Goal: Task Accomplishment & Management: Use online tool/utility

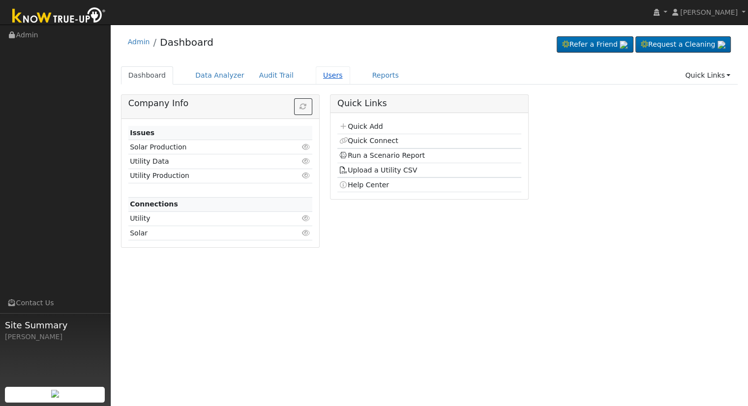
click at [317, 72] on link "Users" at bounding box center [333, 75] width 34 height 18
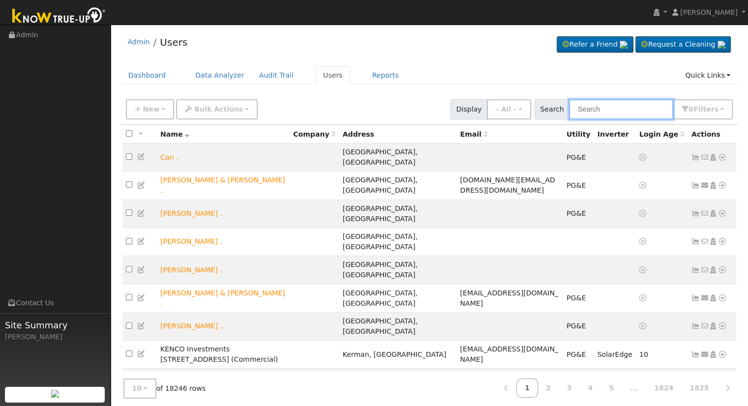
click at [602, 107] on input "text" at bounding box center [621, 109] width 104 height 20
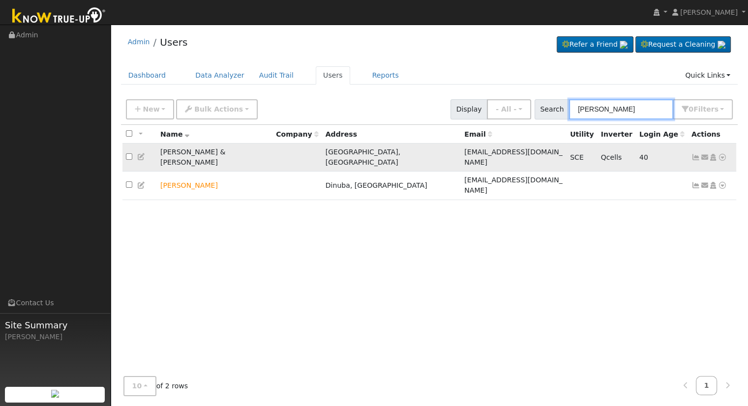
type input "Nasser"
click at [720, 154] on icon at bounding box center [722, 157] width 9 height 7
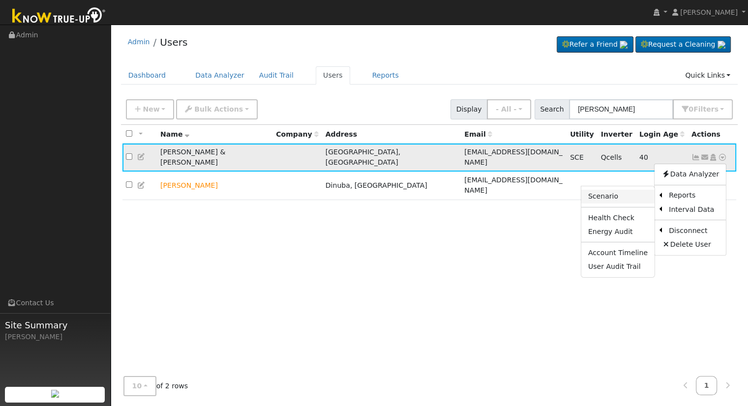
click at [637, 191] on link "Scenario" at bounding box center [617, 197] width 73 height 14
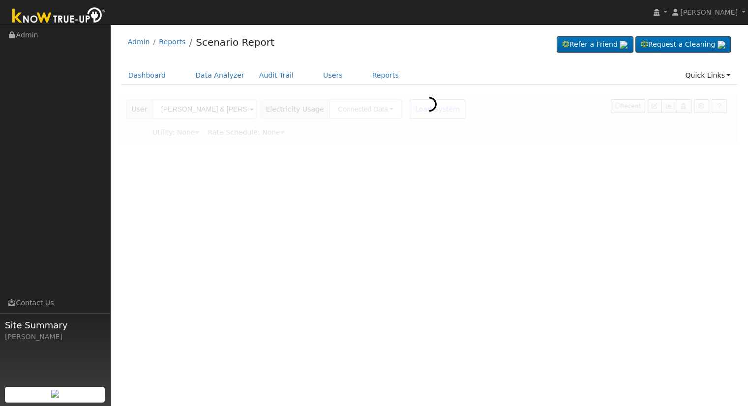
type input "Southern California Edison"
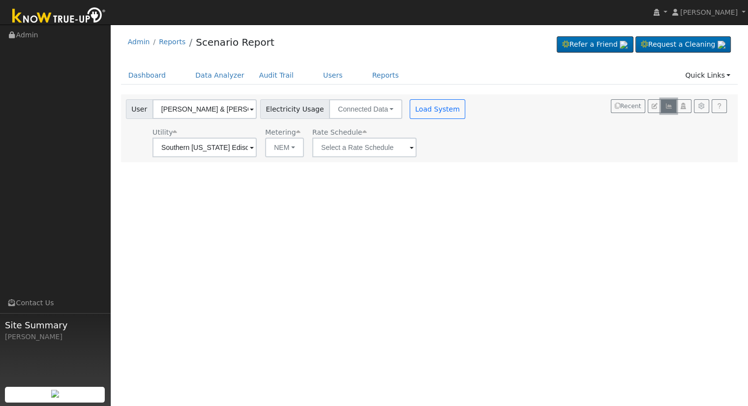
click at [669, 105] on icon "button" at bounding box center [668, 106] width 7 height 6
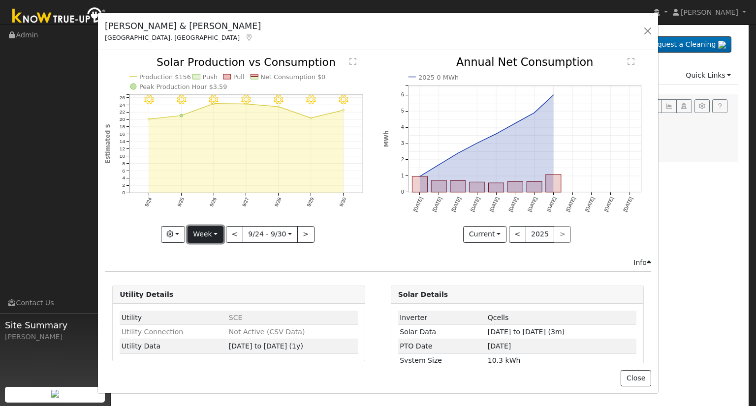
click at [198, 232] on button "Week" at bounding box center [205, 234] width 36 height 17
click at [209, 282] on link "Month" at bounding box center [222, 282] width 68 height 14
type input "2025-09-01"
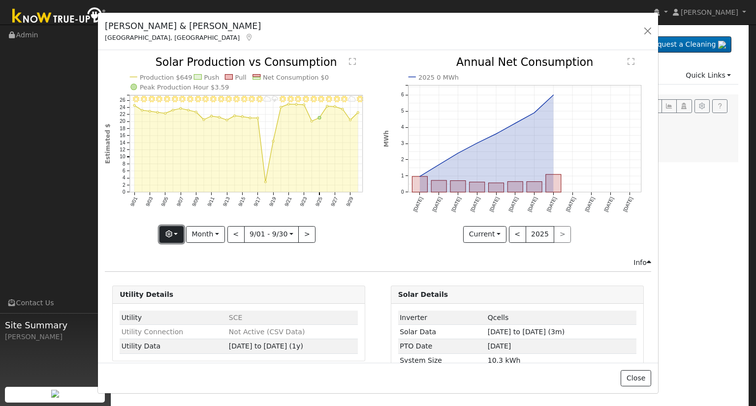
click at [175, 232] on button "button" at bounding box center [171, 234] width 24 height 17
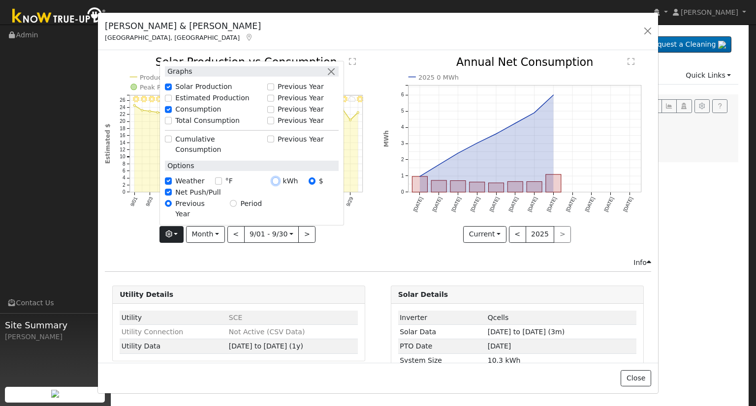
click at [275, 184] on input "kWh" at bounding box center [275, 181] width 7 height 7
radio input "true"
radio input "false"
click at [368, 239] on icon "9/30 - MostlyClear 9/29 - MostlyCloudy 9/28 - Clear 9/27 - Clear 9/26 - Clear 9…" at bounding box center [239, 149] width 268 height 184
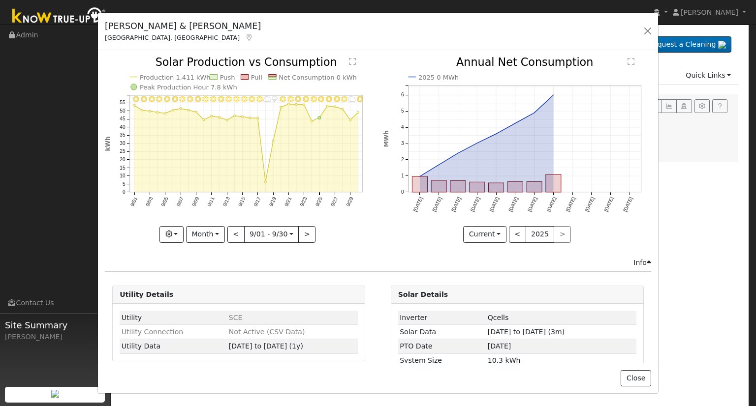
click at [655, 33] on div "Nasser & Susan Kadkhodaian Visalia, CA Default Account Default Account 3333 Sou…" at bounding box center [378, 32] width 560 height 38
click at [647, 28] on button "button" at bounding box center [647, 31] width 14 height 14
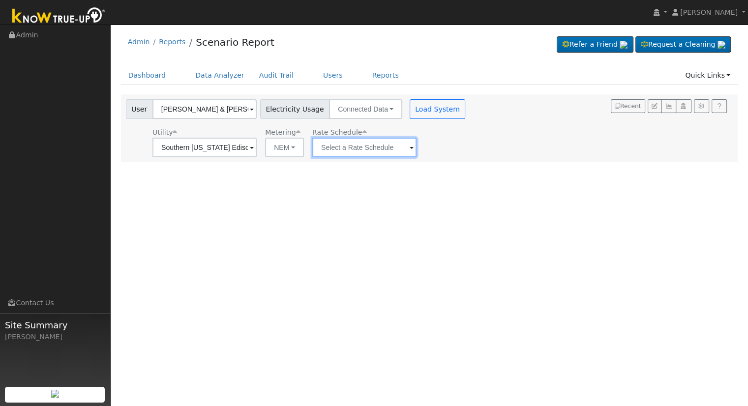
click at [346, 140] on input "text" at bounding box center [364, 148] width 104 height 20
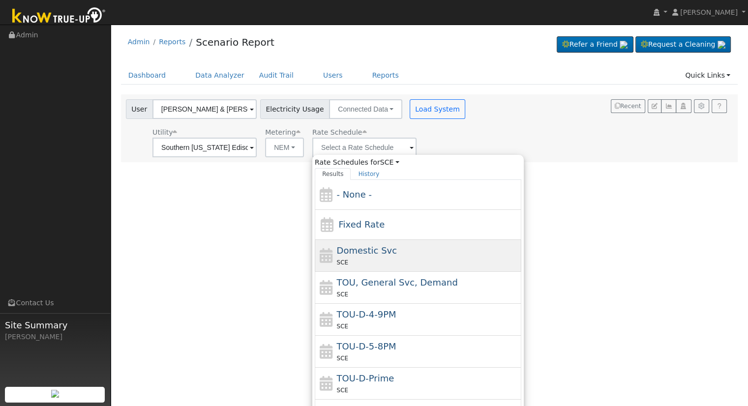
click at [383, 256] on div "Domestic Svc SCE" at bounding box center [428, 256] width 182 height 24
type input "Domestic Svc"
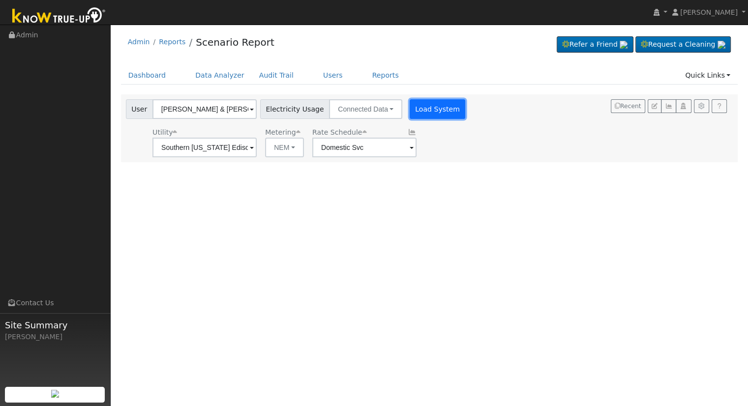
click at [429, 106] on button "Load System" at bounding box center [438, 109] width 56 height 20
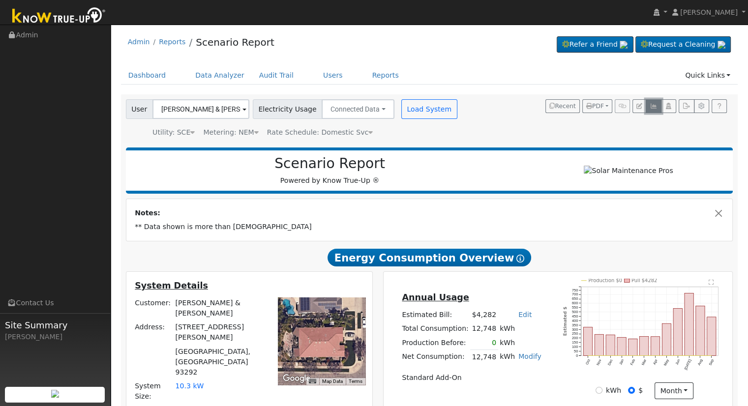
click at [657, 106] on icon "button" at bounding box center [653, 106] width 7 height 6
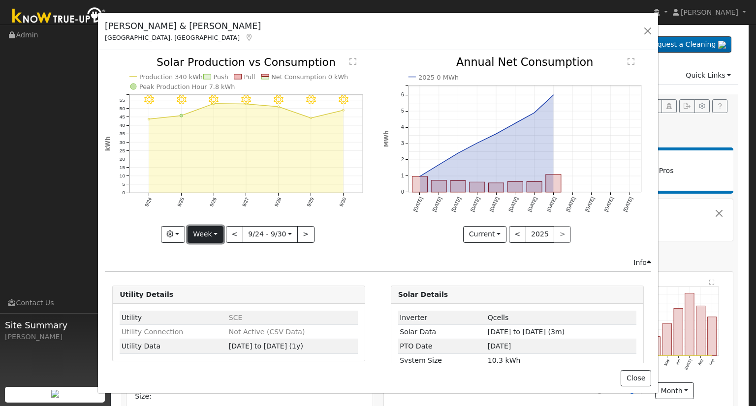
click at [207, 233] on button "Week" at bounding box center [205, 234] width 36 height 17
click at [331, 249] on div "9/30 - MostlyClear 9/29 - Clear 9/28 - Clear 9/27 - Clear 9/26 - Clear 9/25 - C…" at bounding box center [239, 157] width 278 height 200
click at [217, 232] on button "Week" at bounding box center [205, 234] width 36 height 17
click at [213, 278] on link "Month" at bounding box center [222, 282] width 68 height 14
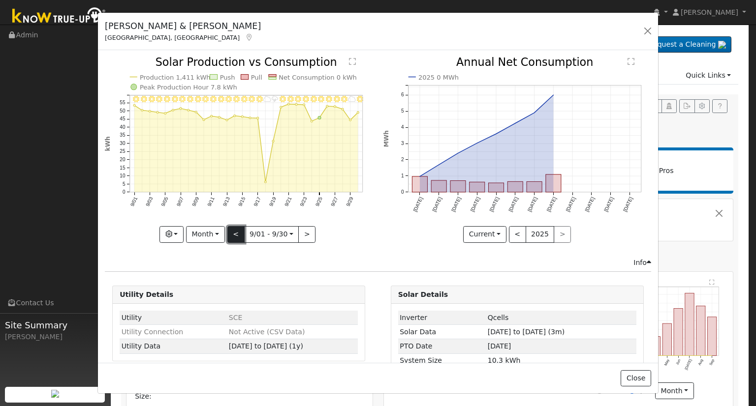
click at [236, 230] on button "<" at bounding box center [235, 234] width 17 height 17
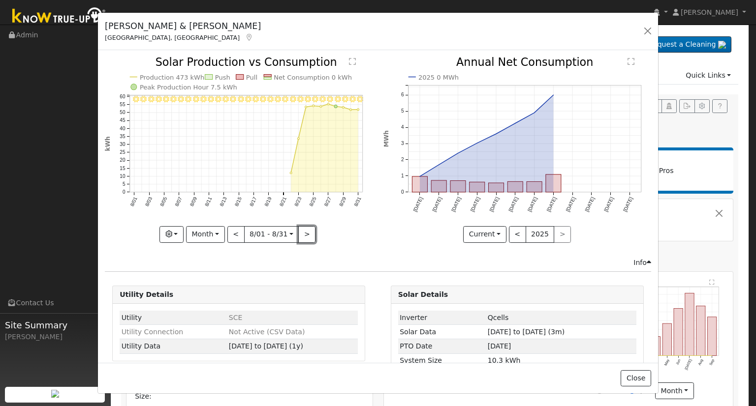
click at [301, 233] on button ">" at bounding box center [306, 234] width 17 height 17
type input "[DATE]"
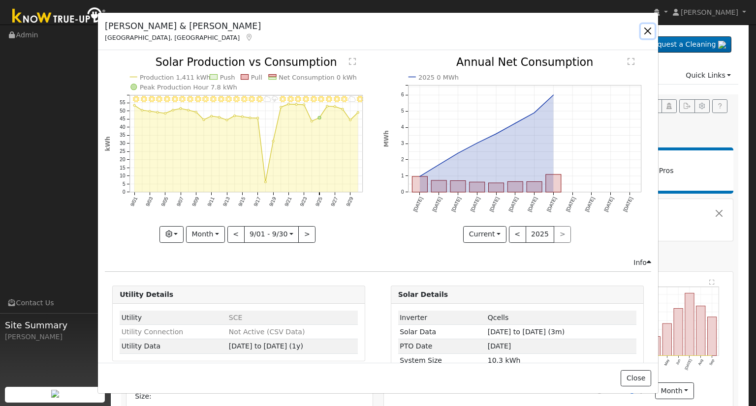
click at [651, 31] on button "button" at bounding box center [647, 31] width 14 height 14
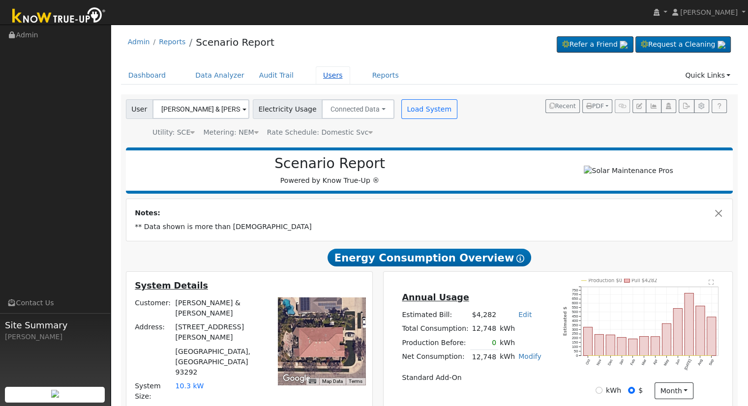
click at [317, 75] on link "Users" at bounding box center [333, 75] width 34 height 18
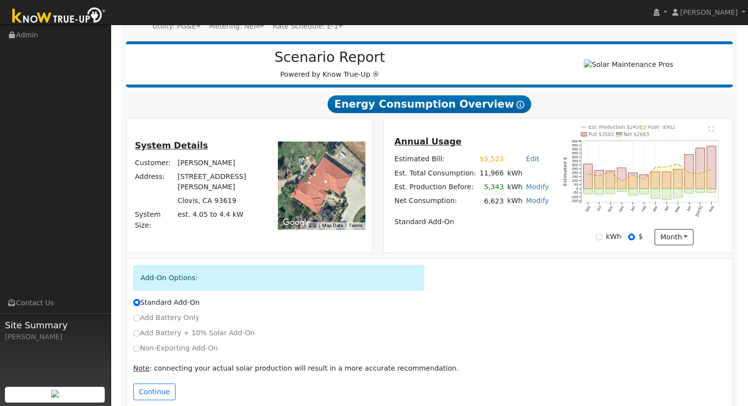
scroll to position [125, 0]
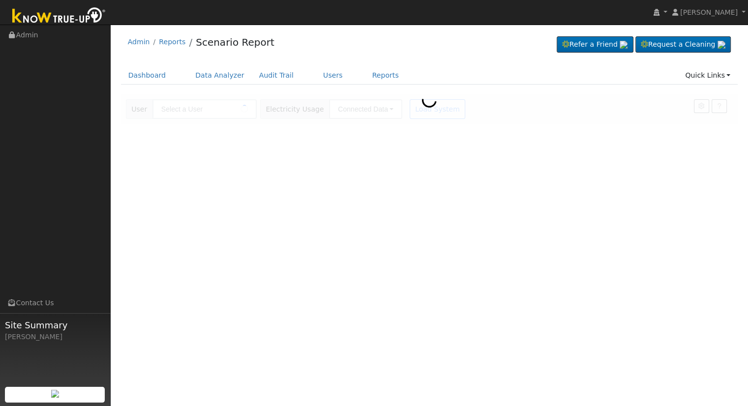
type input "[PERSON_NAME]"
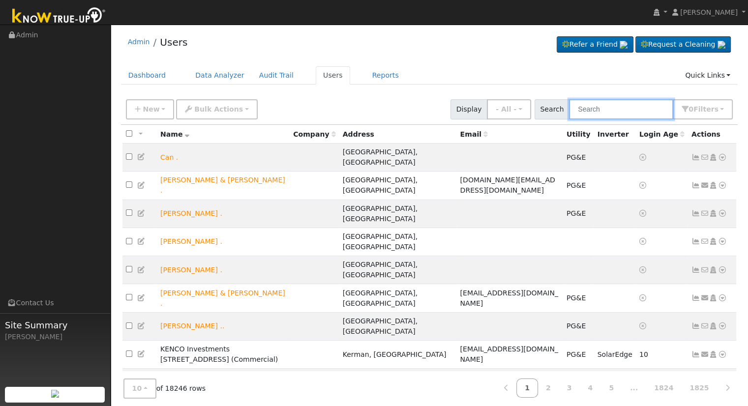
click at [613, 110] on input "text" at bounding box center [621, 109] width 104 height 20
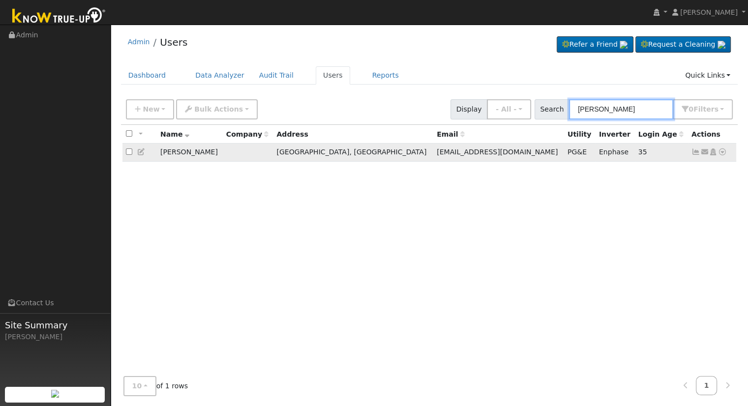
type input "fred momen"
click at [722, 151] on icon at bounding box center [722, 152] width 9 height 7
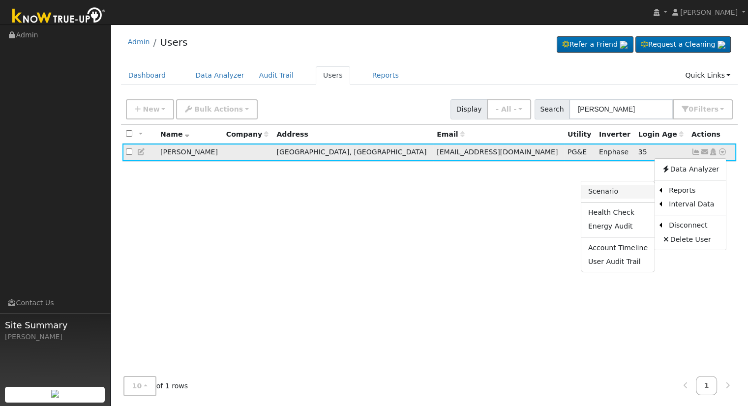
click at [617, 190] on link "Scenario" at bounding box center [617, 192] width 73 height 14
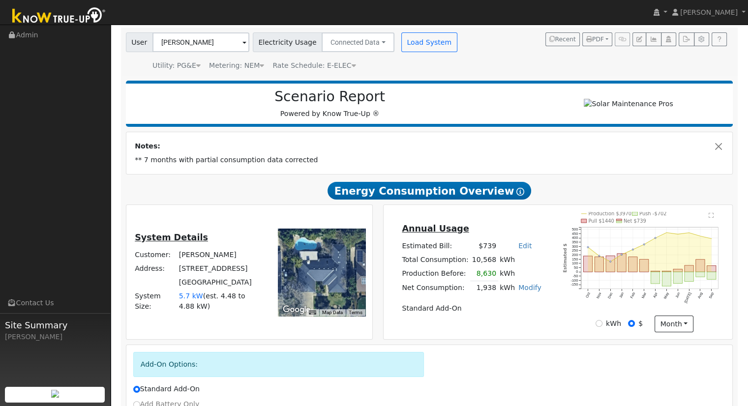
scroll to position [49, 0]
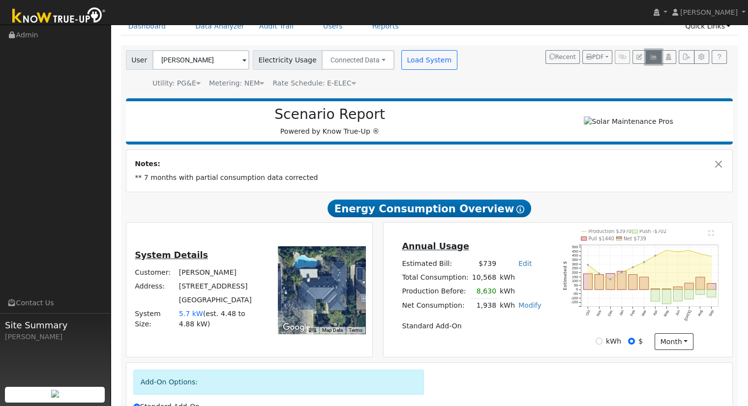
click at [653, 58] on icon "button" at bounding box center [653, 57] width 7 height 6
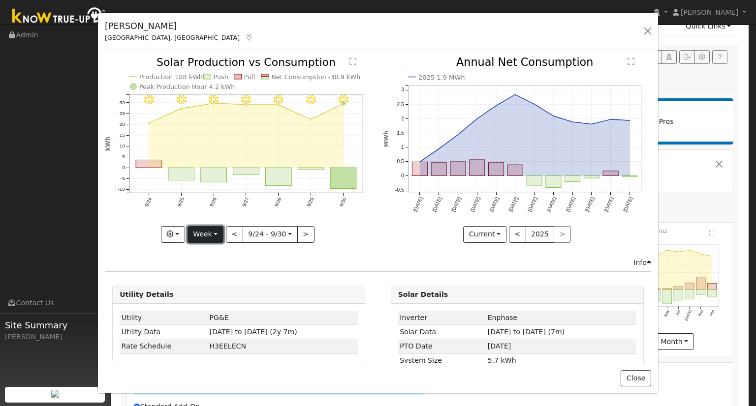
click at [196, 231] on button "Week" at bounding box center [205, 234] width 36 height 17
click at [216, 280] on link "Month" at bounding box center [222, 282] width 68 height 14
type input "2025-09-01"
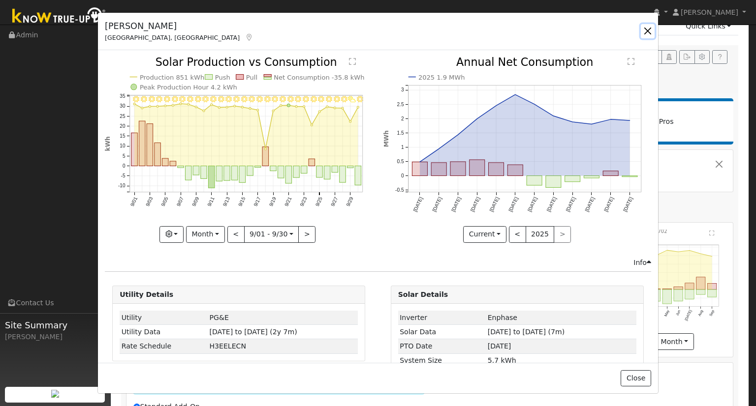
click at [649, 29] on button "button" at bounding box center [647, 31] width 14 height 14
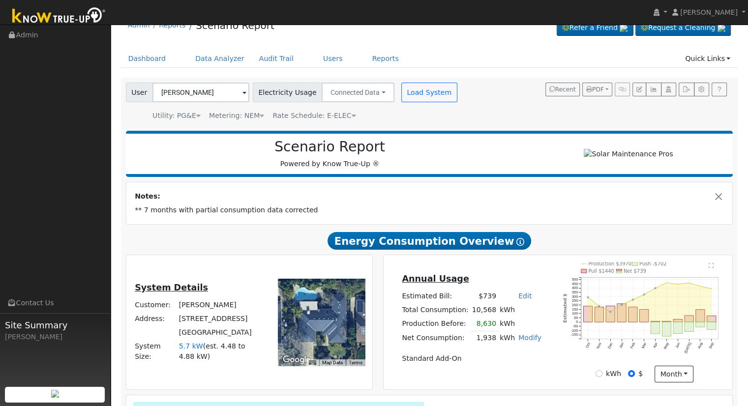
scroll to position [0, 0]
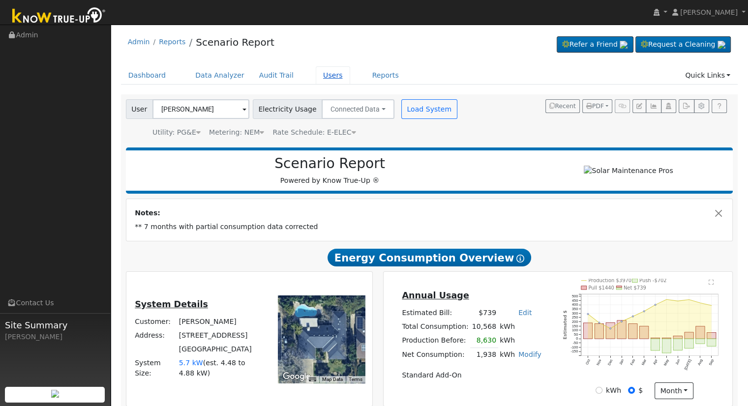
click at [320, 79] on link "Users" at bounding box center [333, 75] width 34 height 18
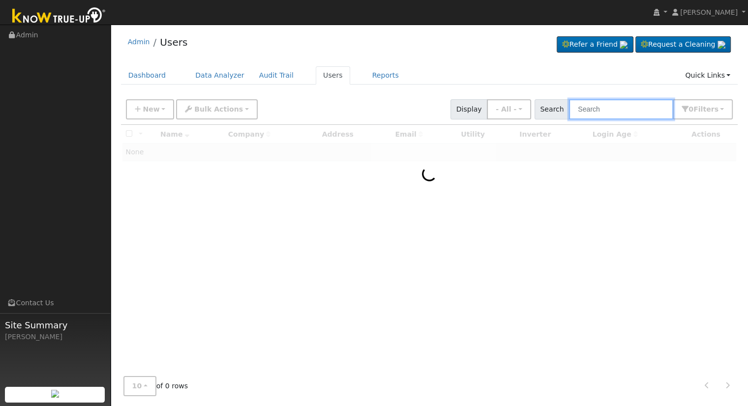
click at [633, 112] on input "text" at bounding box center [621, 109] width 104 height 20
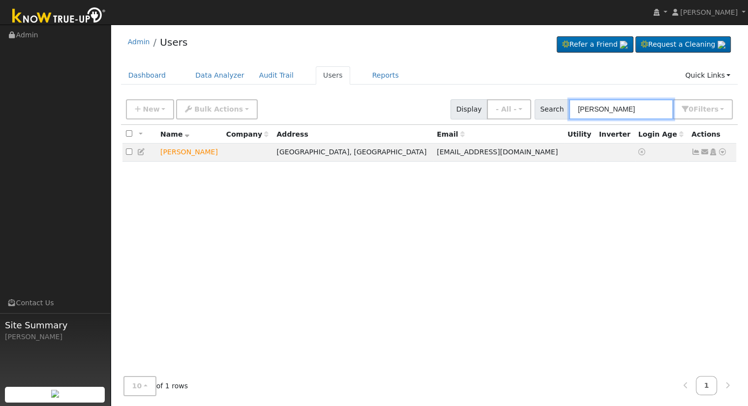
type input "kay yiep"
click at [721, 151] on icon at bounding box center [722, 152] width 9 height 7
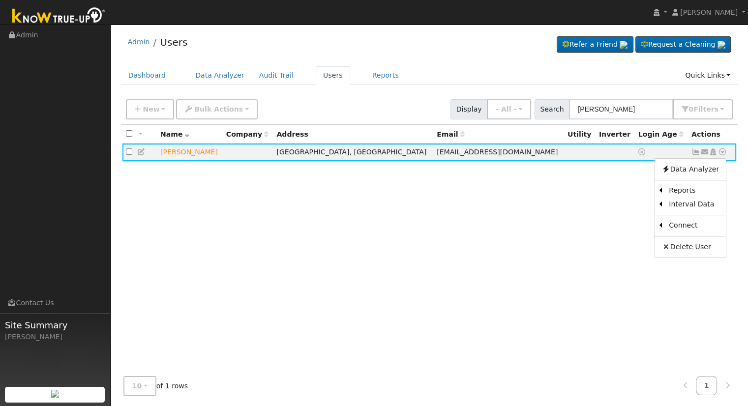
click at [581, 189] on div "All None All on page None on page Name Company Address Email Utility Inverter L…" at bounding box center [429, 247] width 617 height 244
click at [723, 151] on icon at bounding box center [722, 152] width 9 height 7
click at [639, 227] on link "Utility" at bounding box center [620, 227] width 68 height 14
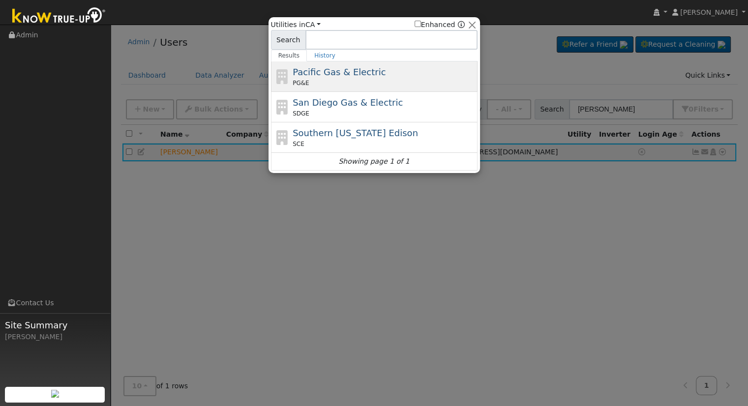
click at [318, 79] on div "PG&E" at bounding box center [384, 83] width 182 height 9
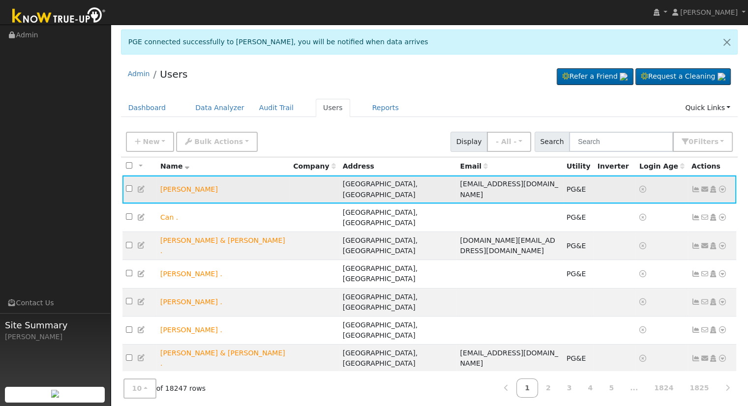
click at [719, 187] on icon at bounding box center [722, 189] width 9 height 7
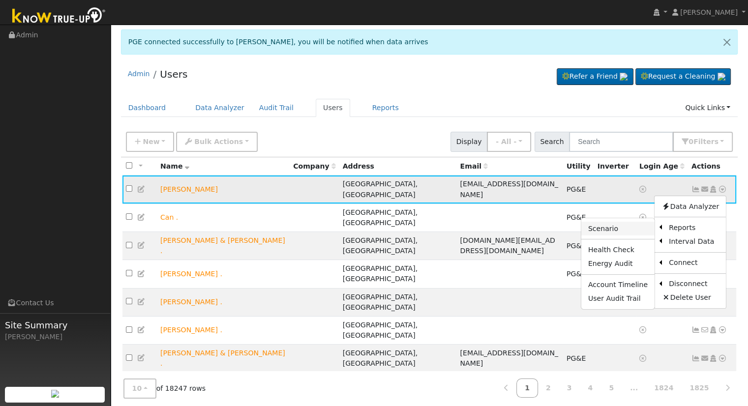
click at [609, 227] on link "Scenario" at bounding box center [617, 229] width 73 height 14
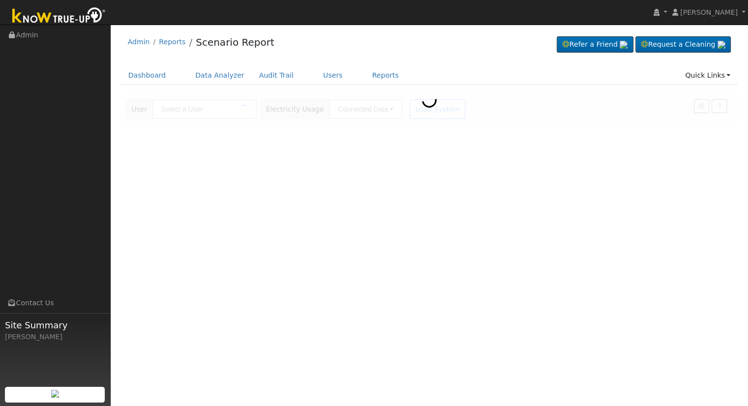
type input "[PERSON_NAME]"
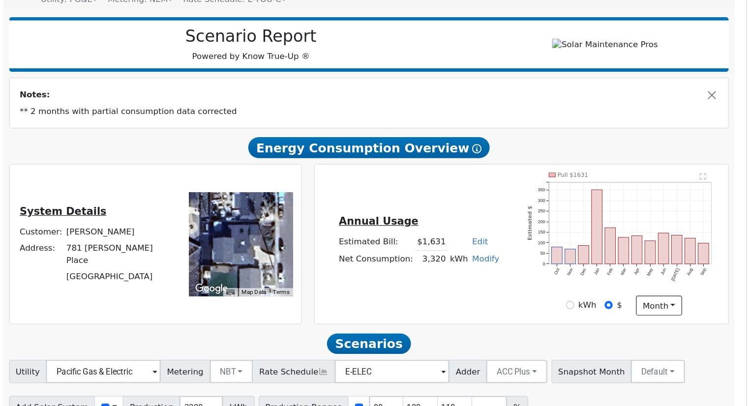
scroll to position [98, 0]
